Goal: Navigation & Orientation: Find specific page/section

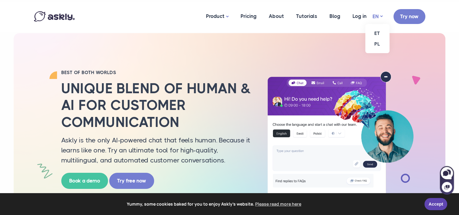
click at [380, 15] on link "EN" at bounding box center [378, 16] width 10 height 9
click at [376, 33] on link "ET" at bounding box center [378, 33] width 24 height 11
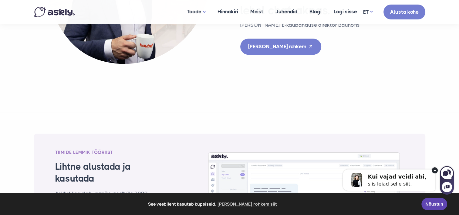
scroll to position [698, 0]
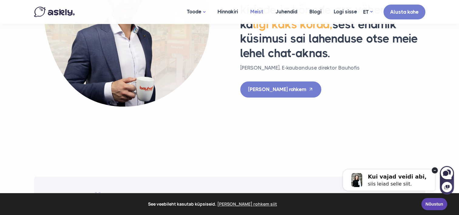
click at [257, 10] on link "Meist" at bounding box center [256, 11] width 25 height 23
